Goal: Transaction & Acquisition: Purchase product/service

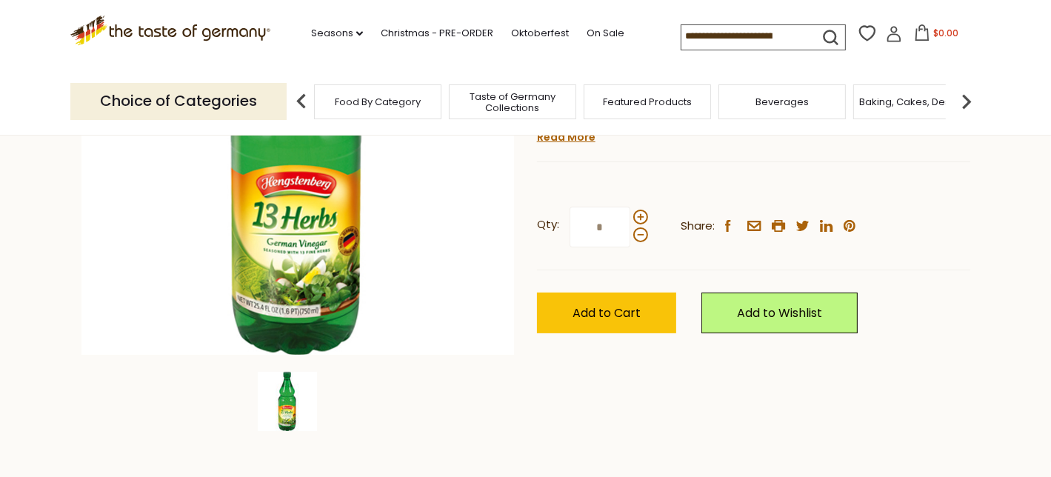
scroll to position [296, 0]
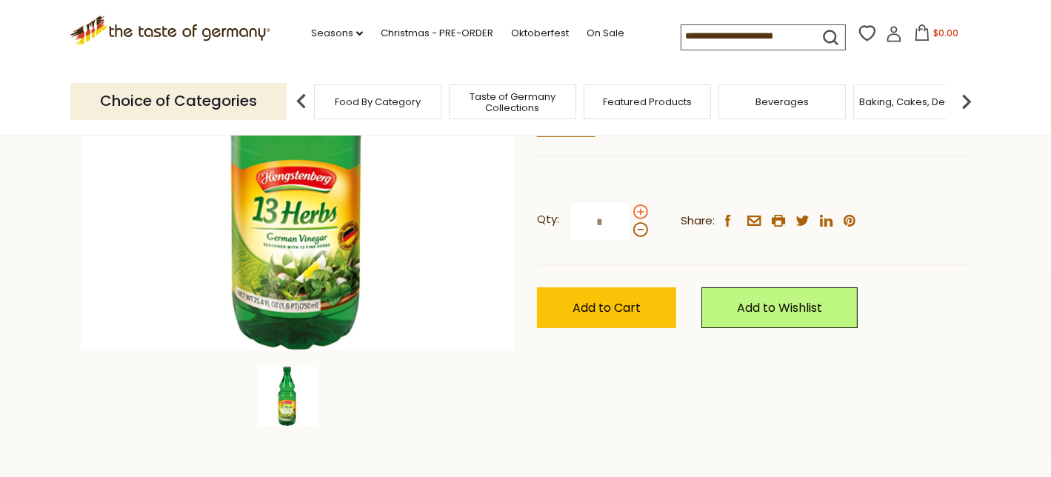
click at [640, 207] on span at bounding box center [640, 211] width 15 height 15
click at [630, 207] on input "*" at bounding box center [599, 221] width 61 height 41
click at [637, 207] on span at bounding box center [640, 211] width 15 height 15
click at [630, 207] on input "*" at bounding box center [599, 221] width 61 height 41
click at [637, 207] on span at bounding box center [640, 211] width 15 height 15
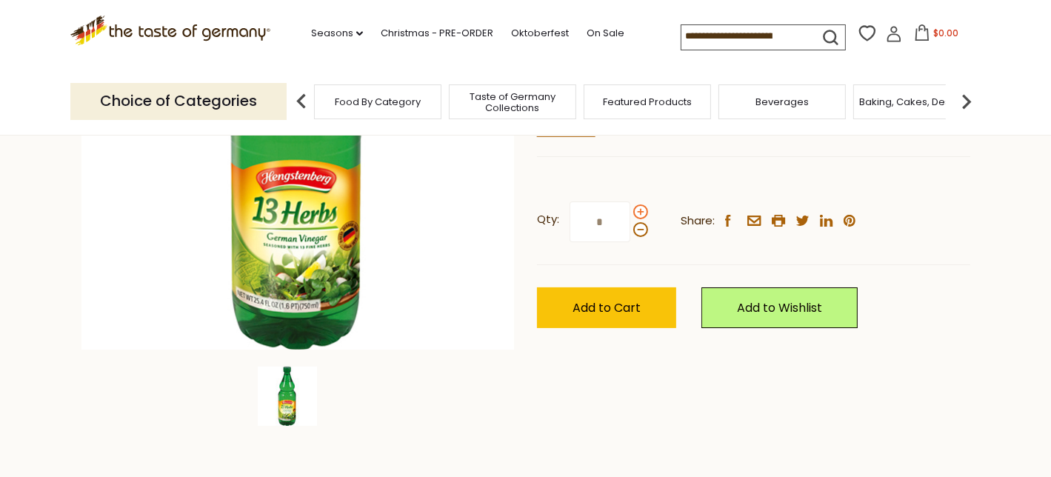
click at [630, 207] on input "*" at bounding box center [599, 221] width 61 height 41
click at [637, 207] on span at bounding box center [640, 211] width 15 height 15
click at [630, 207] on input "*" at bounding box center [599, 221] width 61 height 41
click at [639, 228] on span at bounding box center [640, 229] width 15 height 15
click at [630, 228] on input "*" at bounding box center [599, 221] width 61 height 41
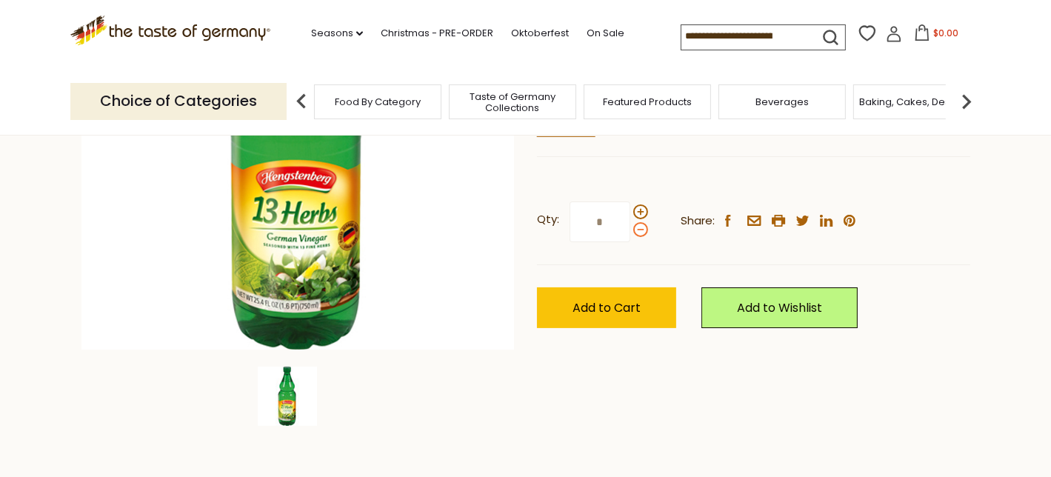
click at [639, 228] on span at bounding box center [640, 229] width 15 height 15
click at [630, 228] on input "*" at bounding box center [599, 221] width 61 height 41
click at [640, 204] on label "Qty: *" at bounding box center [592, 221] width 111 height 41
click at [630, 204] on input "*" at bounding box center [599, 221] width 61 height 41
click at [637, 204] on span at bounding box center [640, 211] width 15 height 15
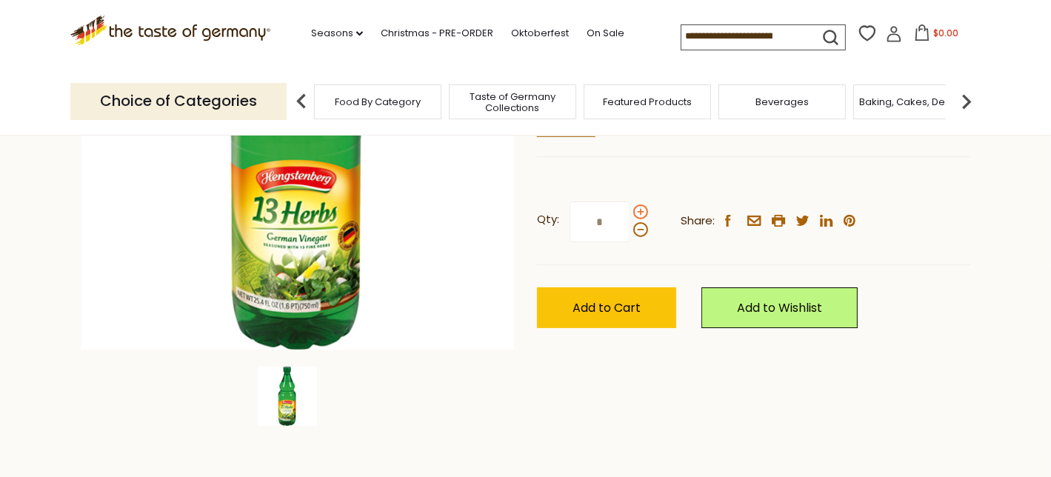
click at [630, 204] on input "*" at bounding box center [599, 221] width 61 height 41
click at [637, 226] on span at bounding box center [640, 229] width 15 height 15
click at [630, 226] on input "*" at bounding box center [599, 221] width 61 height 41
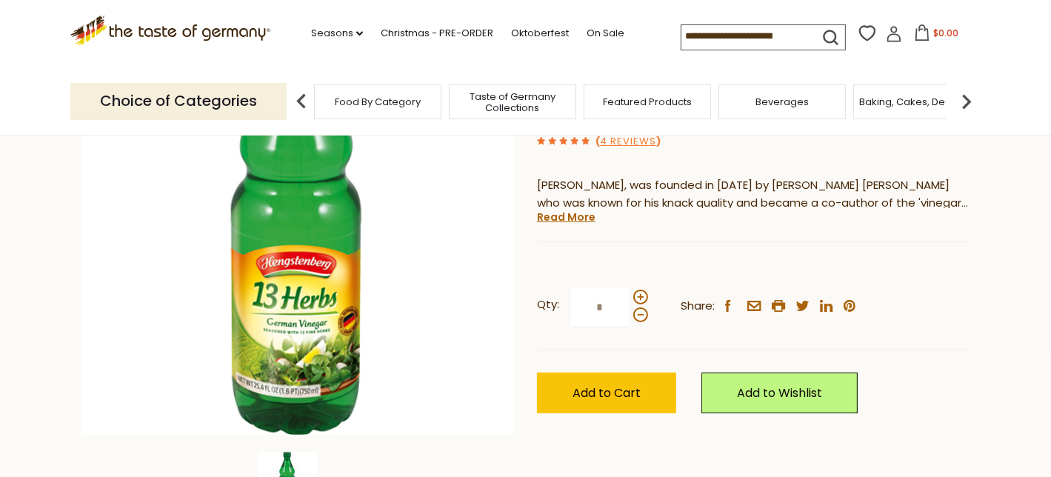
scroll to position [222, 0]
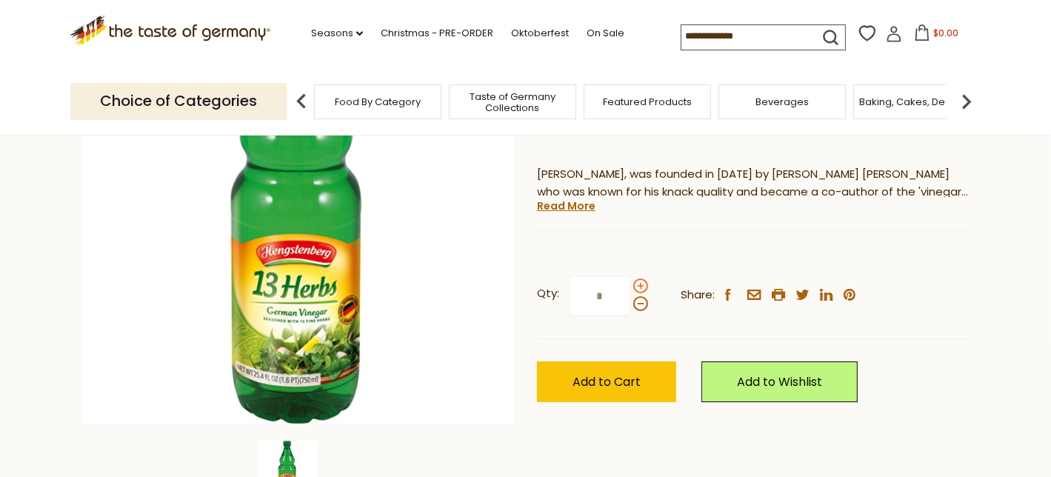
click at [639, 284] on span at bounding box center [640, 285] width 15 height 15
click at [630, 284] on input "*" at bounding box center [599, 295] width 61 height 41
click at [640, 303] on span at bounding box center [640, 303] width 15 height 15
click at [630, 303] on input "*" at bounding box center [599, 295] width 61 height 41
click at [640, 303] on span at bounding box center [640, 303] width 15 height 15
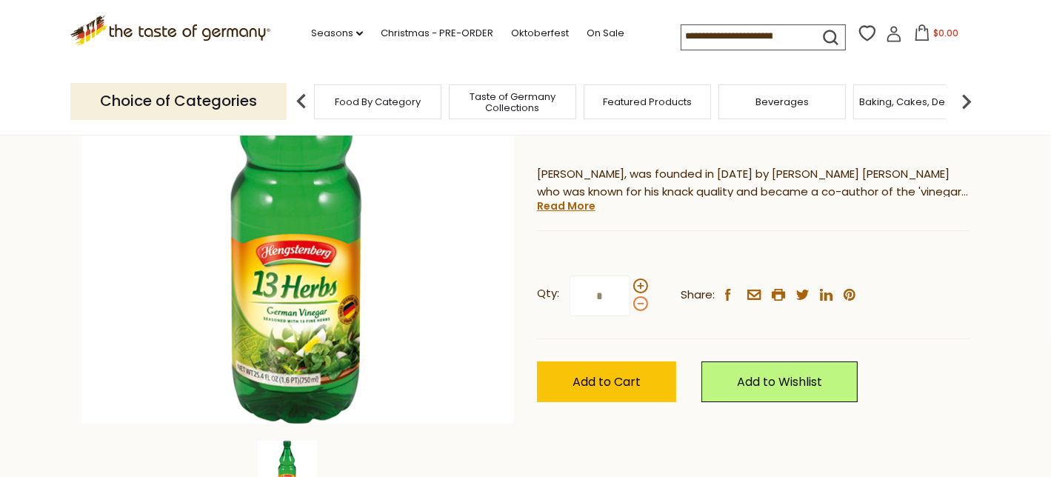
click at [630, 303] on input "*" at bounding box center [599, 295] width 61 height 41
click at [640, 303] on span at bounding box center [640, 303] width 15 height 15
click at [630, 303] on input "*" at bounding box center [599, 295] width 61 height 41
click at [634, 284] on span at bounding box center [640, 285] width 15 height 15
click at [630, 284] on input "*" at bounding box center [599, 295] width 61 height 41
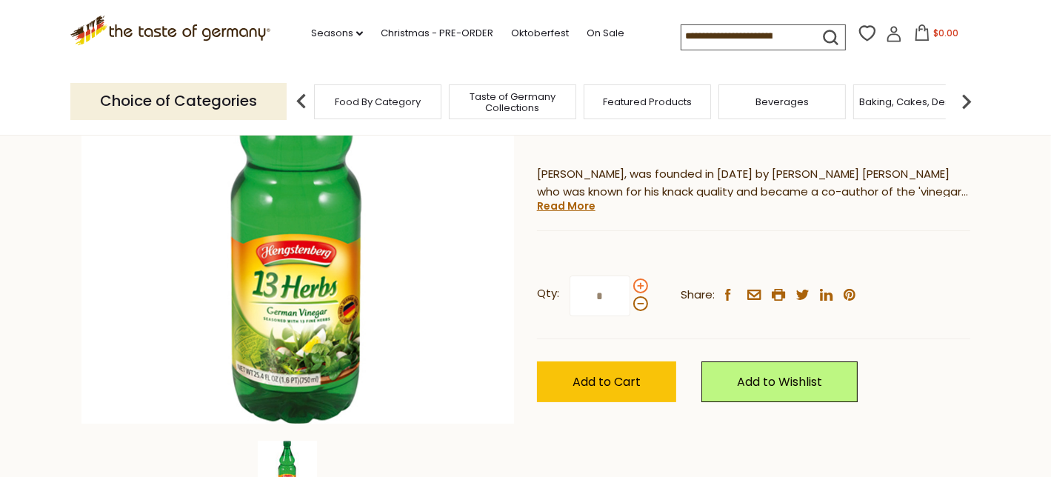
type input "*"
click at [611, 295] on input "*" at bounding box center [599, 295] width 61 height 41
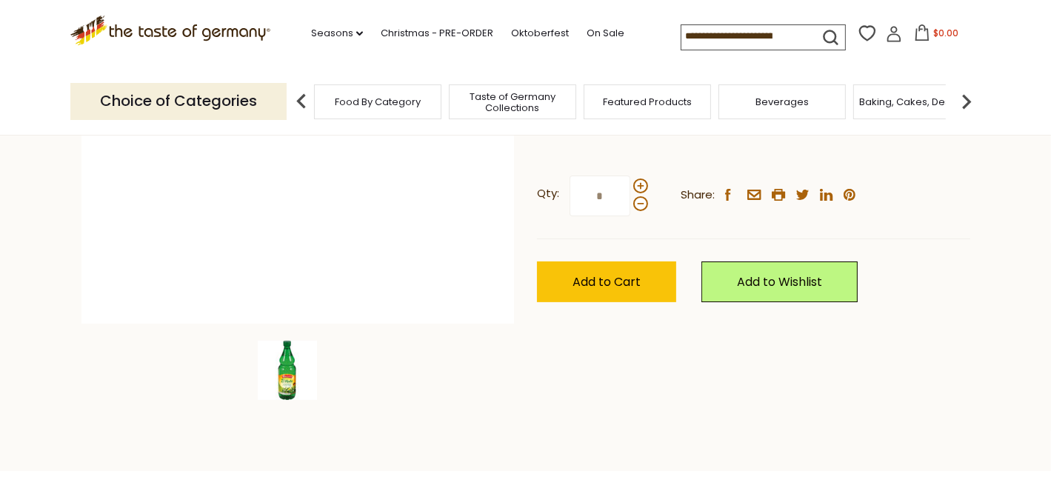
scroll to position [296, 0]
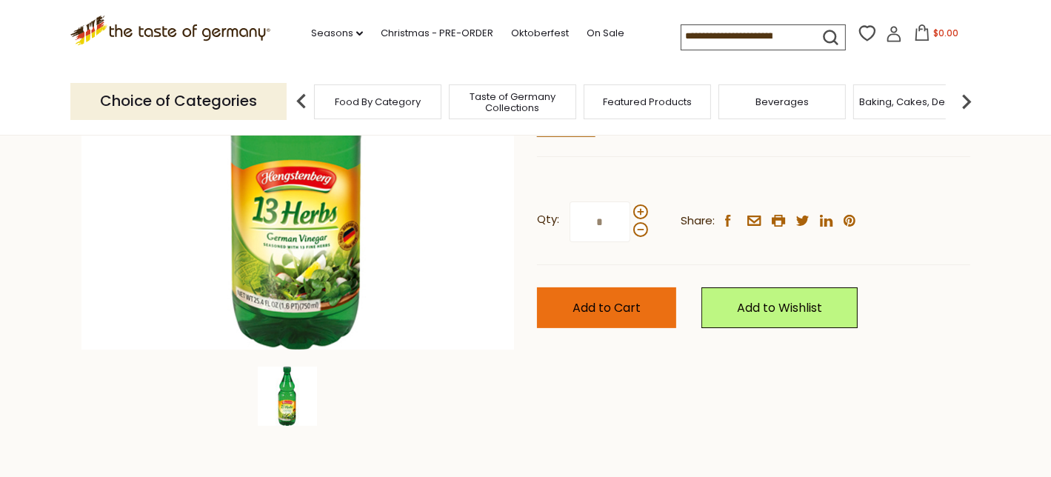
click at [609, 297] on button "Add to Cart" at bounding box center [606, 307] width 139 height 41
click at [616, 309] on span "Add to Cart" at bounding box center [606, 307] width 68 height 17
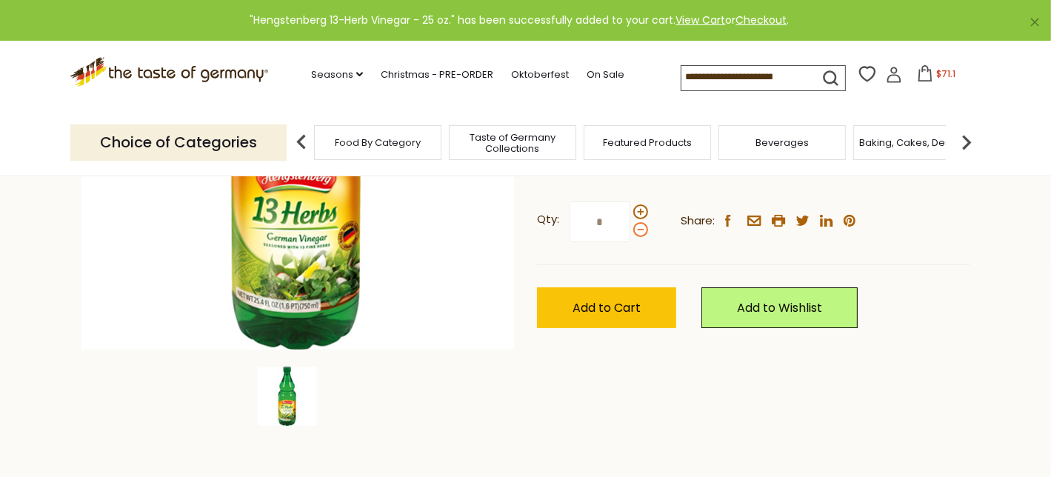
click at [637, 229] on span at bounding box center [640, 229] width 15 height 15
click at [630, 229] on input "*" at bounding box center [599, 221] width 61 height 41
click at [637, 207] on span at bounding box center [640, 211] width 15 height 15
click at [630, 207] on input "*" at bounding box center [599, 221] width 61 height 41
type input "*"
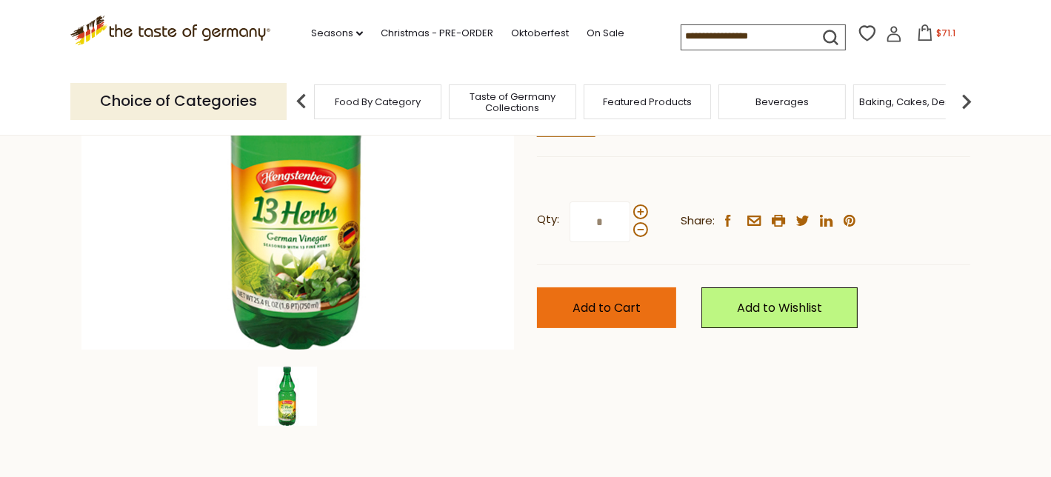
click at [634, 301] on span "Add to Cart" at bounding box center [606, 307] width 68 height 17
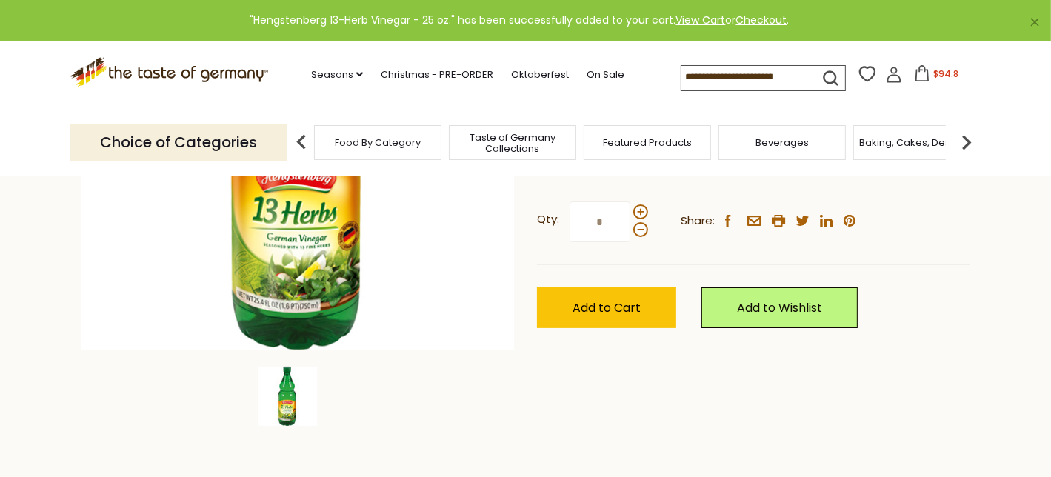
click at [917, 70] on icon at bounding box center [921, 73] width 13 height 16
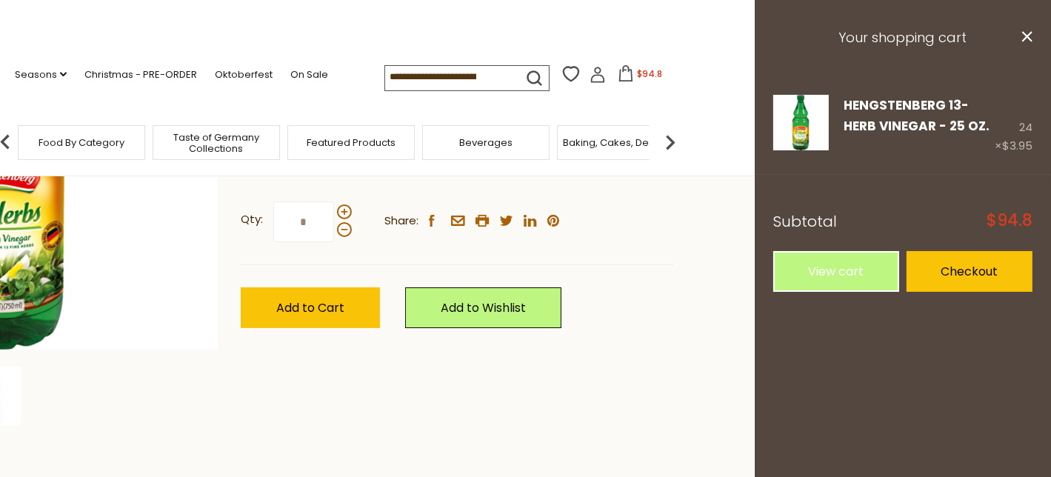
click at [625, 80] on icon at bounding box center [625, 73] width 16 height 16
click at [625, 110] on div "Choice of Categories Food By Category Taste of Germany Collections Featured Pro…" at bounding box center [229, 143] width 911 height 66
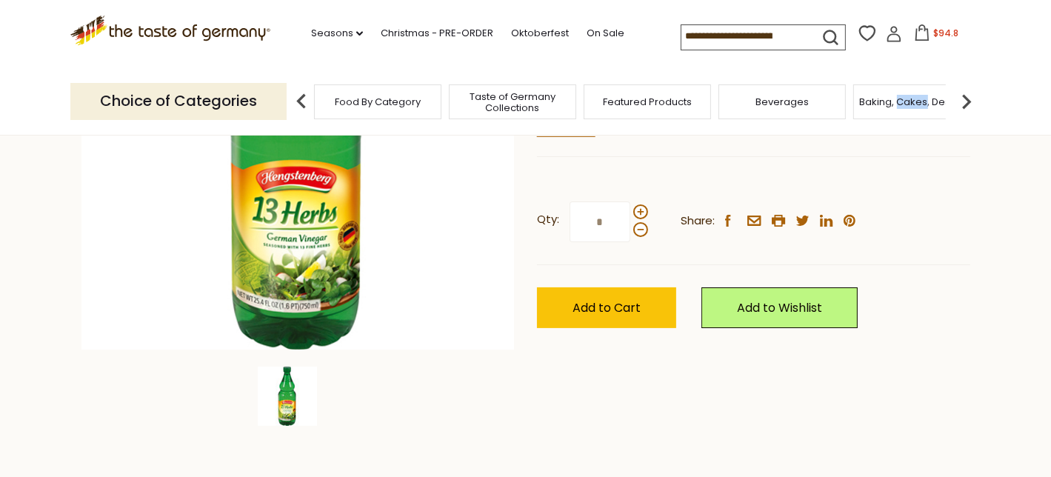
click at [923, 30] on icon at bounding box center [922, 32] width 16 height 16
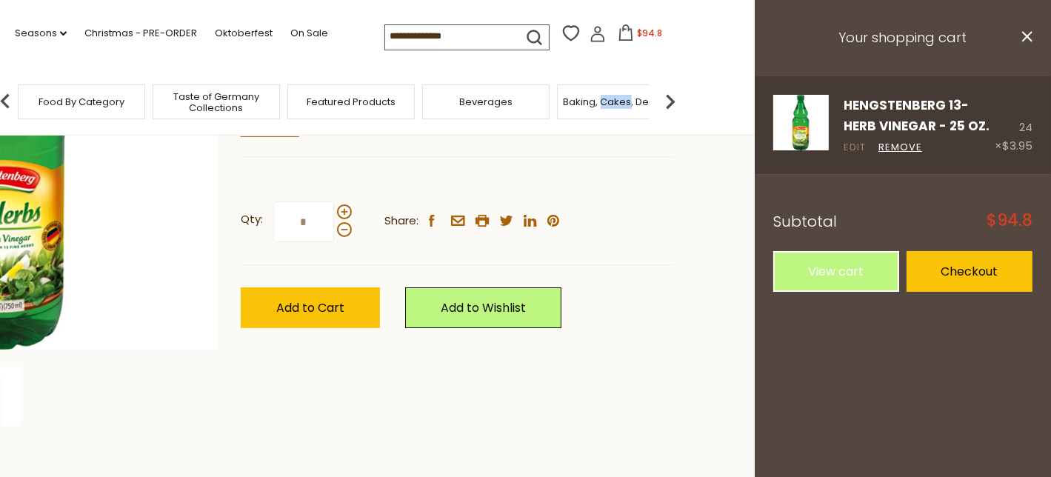
click at [859, 148] on link "Edit" at bounding box center [854, 148] width 22 height 16
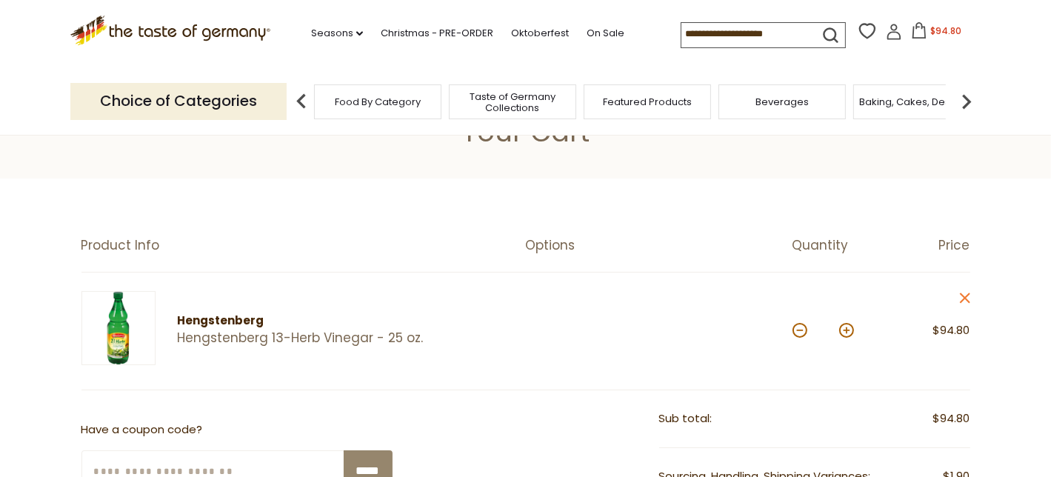
scroll to position [148, 0]
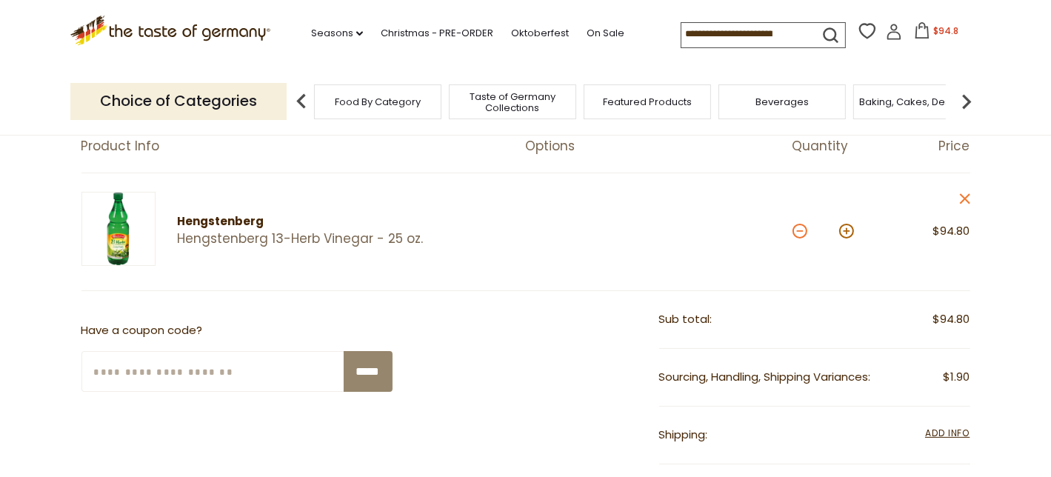
click at [803, 228] on button at bounding box center [799, 231] width 15 height 15
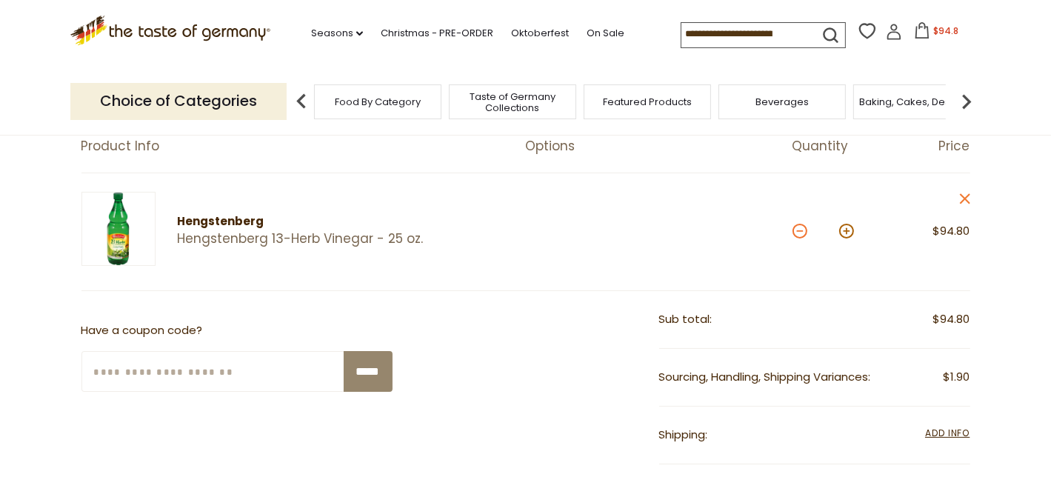
click at [803, 228] on button at bounding box center [799, 231] width 15 height 15
type input "**"
click at [803, 228] on button at bounding box center [799, 231] width 15 height 15
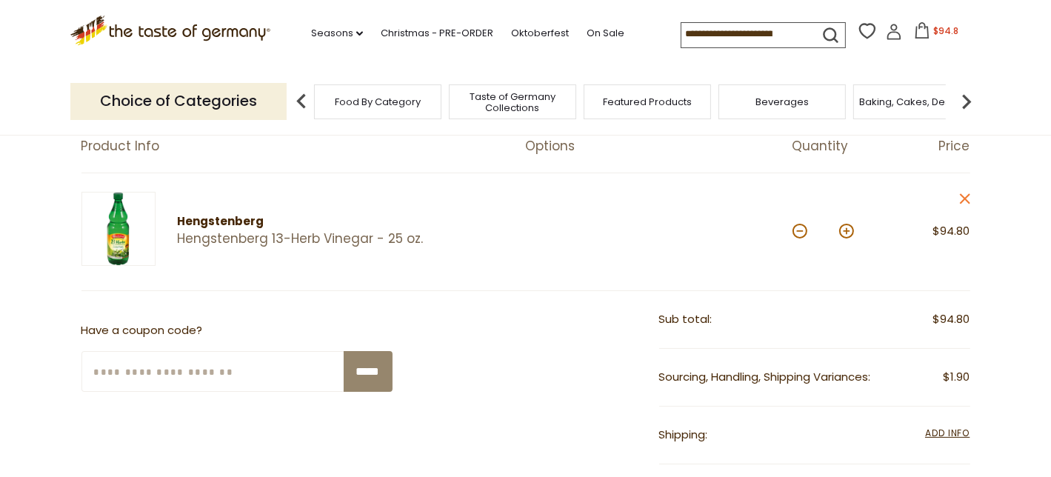
click at [803, 228] on button at bounding box center [799, 231] width 15 height 15
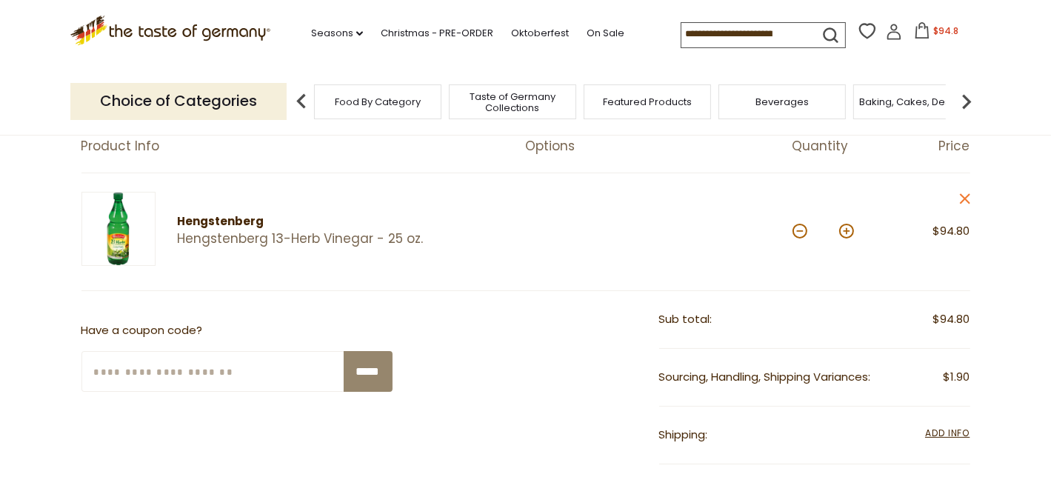
click at [803, 228] on button at bounding box center [799, 231] width 15 height 15
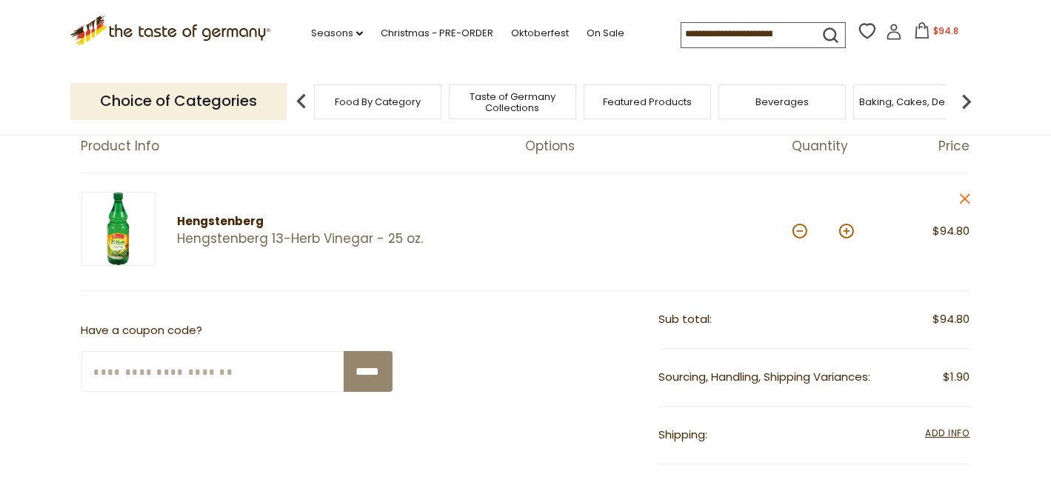
click at [803, 228] on button at bounding box center [799, 231] width 15 height 15
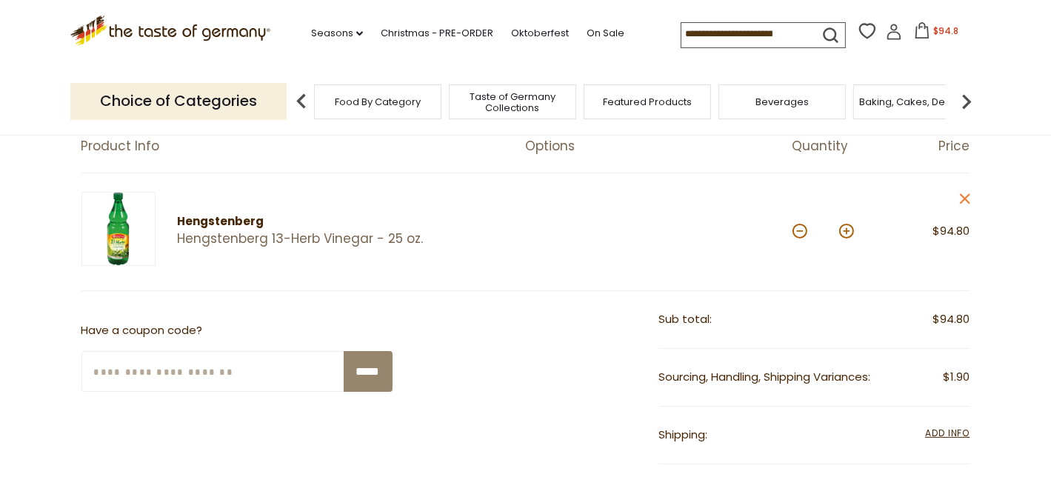
click at [803, 228] on button at bounding box center [799, 231] width 15 height 15
type input "*"
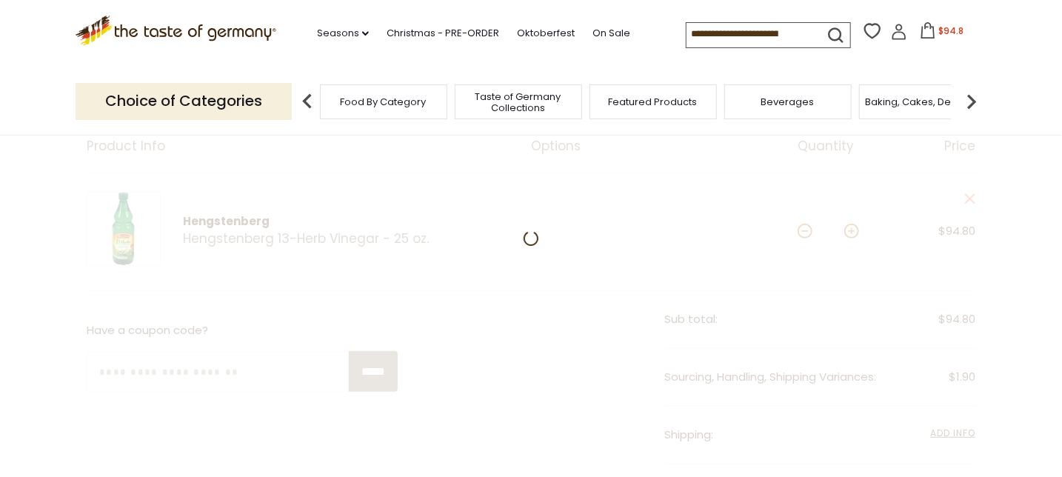
click at [803, 228] on div at bounding box center [531, 471] width 1062 height 785
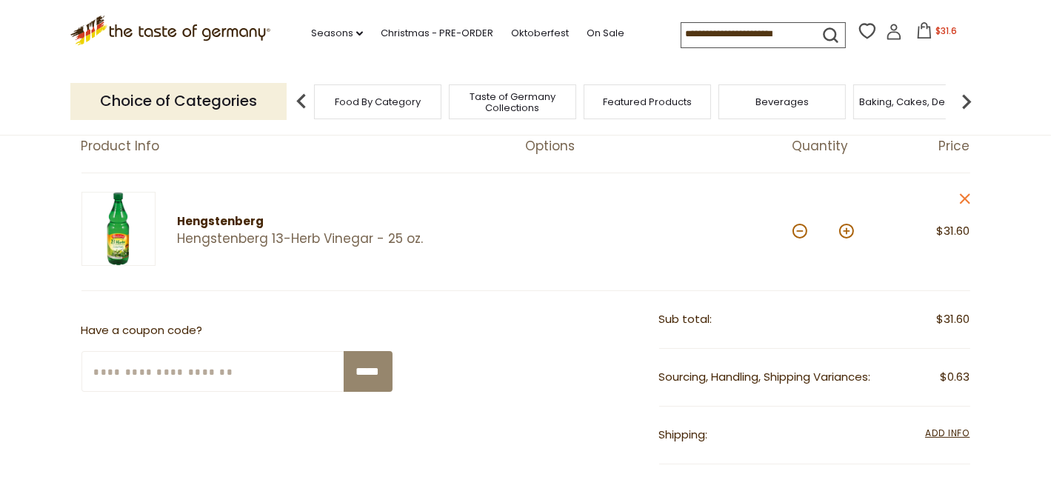
click at [803, 228] on button at bounding box center [799, 231] width 15 height 15
type input "*"
click at [803, 228] on button at bounding box center [799, 231] width 15 height 15
type input "*"
click at [800, 232] on button at bounding box center [799, 231] width 15 height 15
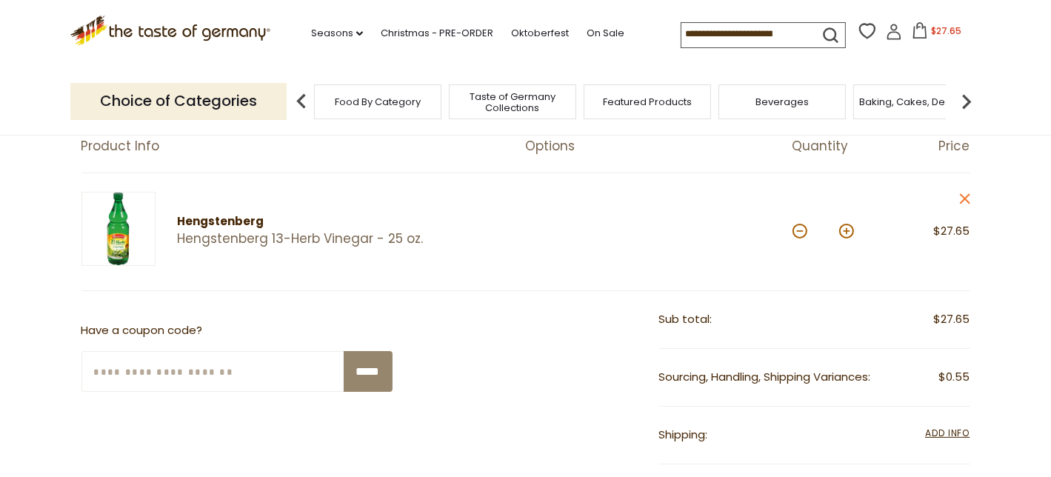
type input "*"
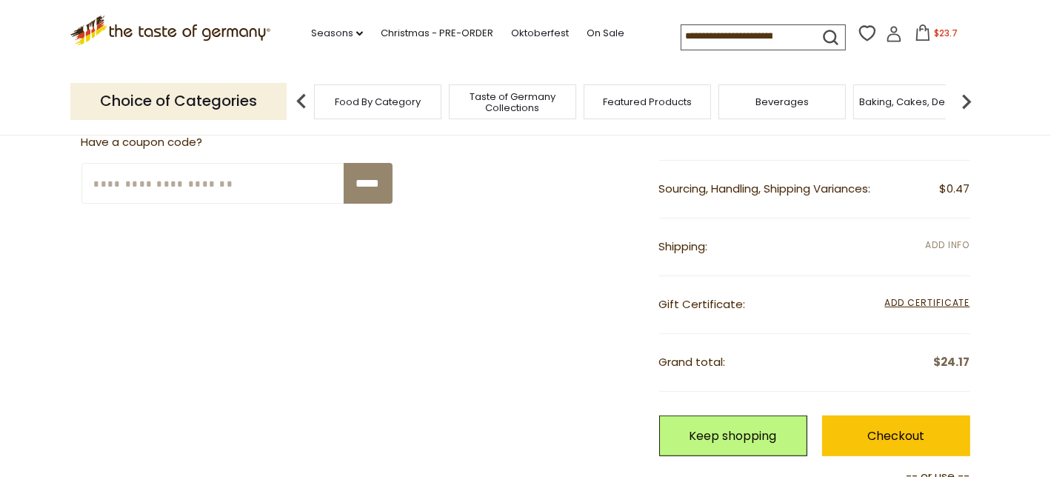
scroll to position [370, 0]
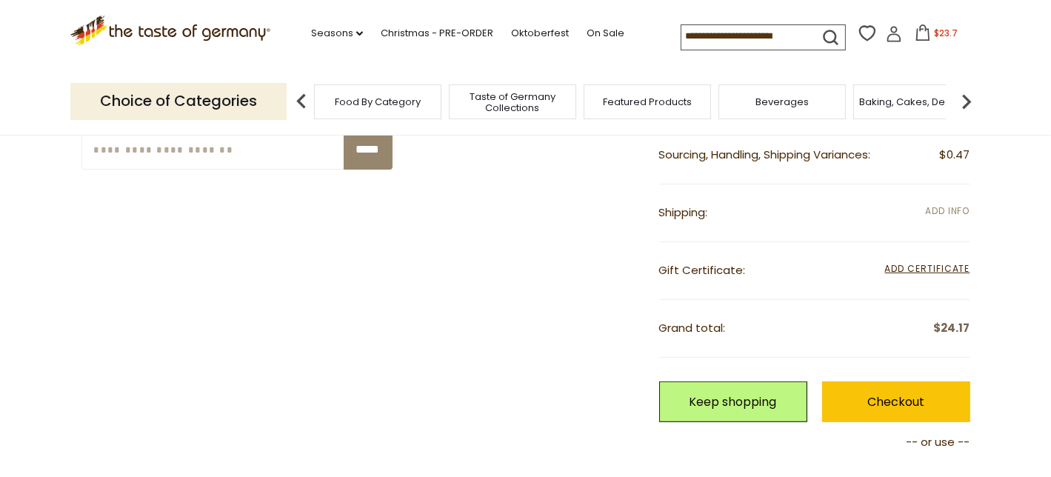
click at [945, 207] on span "Add Info" at bounding box center [947, 210] width 44 height 13
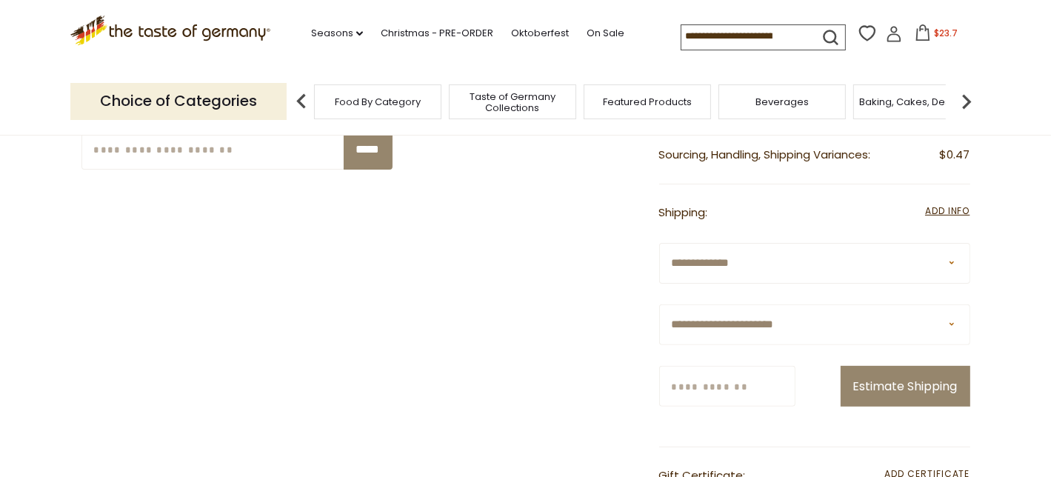
click at [950, 316] on select "**********" at bounding box center [814, 324] width 311 height 41
select select "**"
click at [659, 304] on select "**********" at bounding box center [814, 324] width 311 height 41
click at [785, 386] on input "Zip/Postcode" at bounding box center [727, 386] width 136 height 41
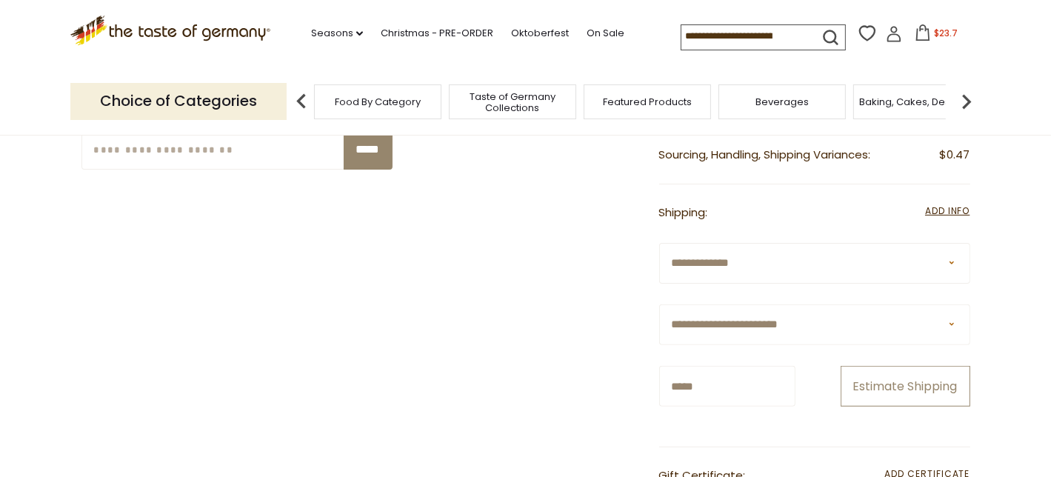
type input "*****"
click at [886, 378] on button "Estimate Shipping" at bounding box center [905, 386] width 130 height 41
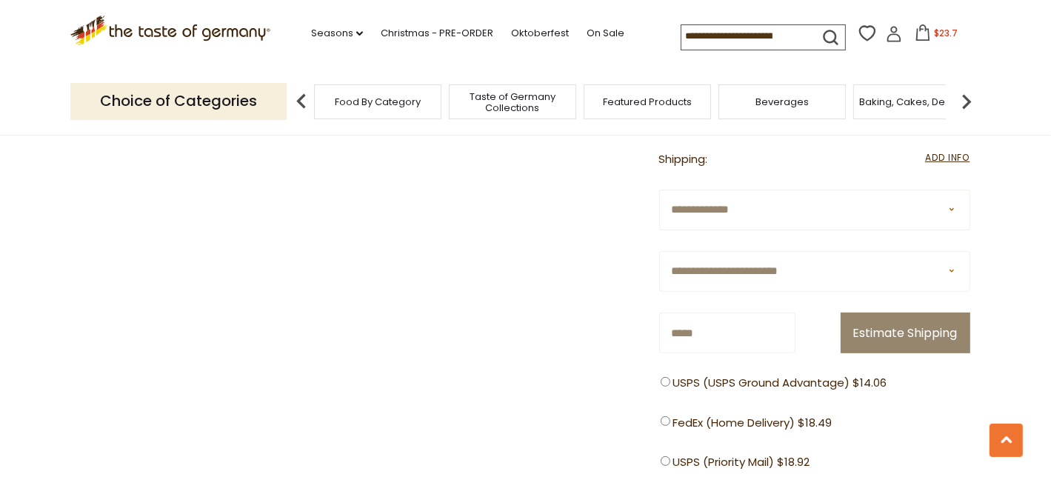
scroll to position [518, 0]
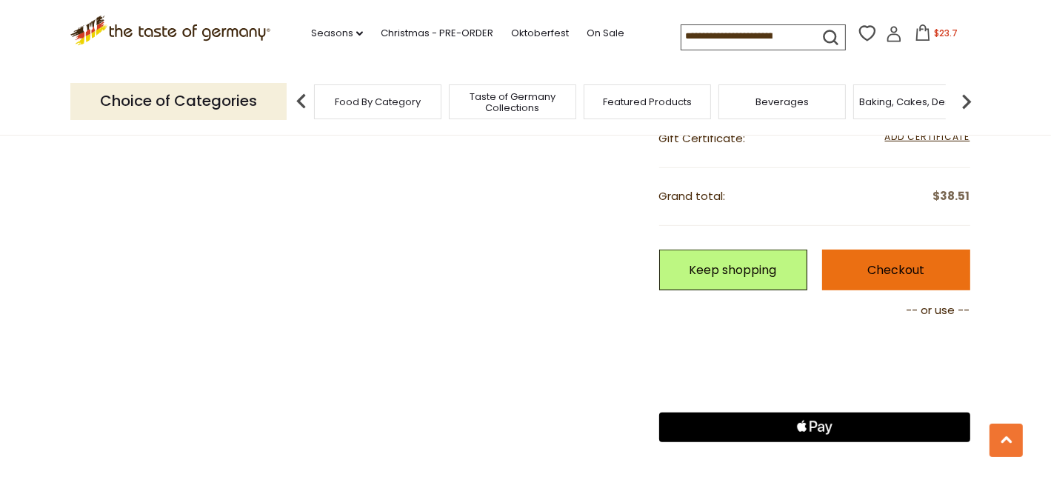
click at [882, 269] on link "Checkout" at bounding box center [896, 269] width 148 height 41
